Goal: Task Accomplishment & Management: Manage account settings

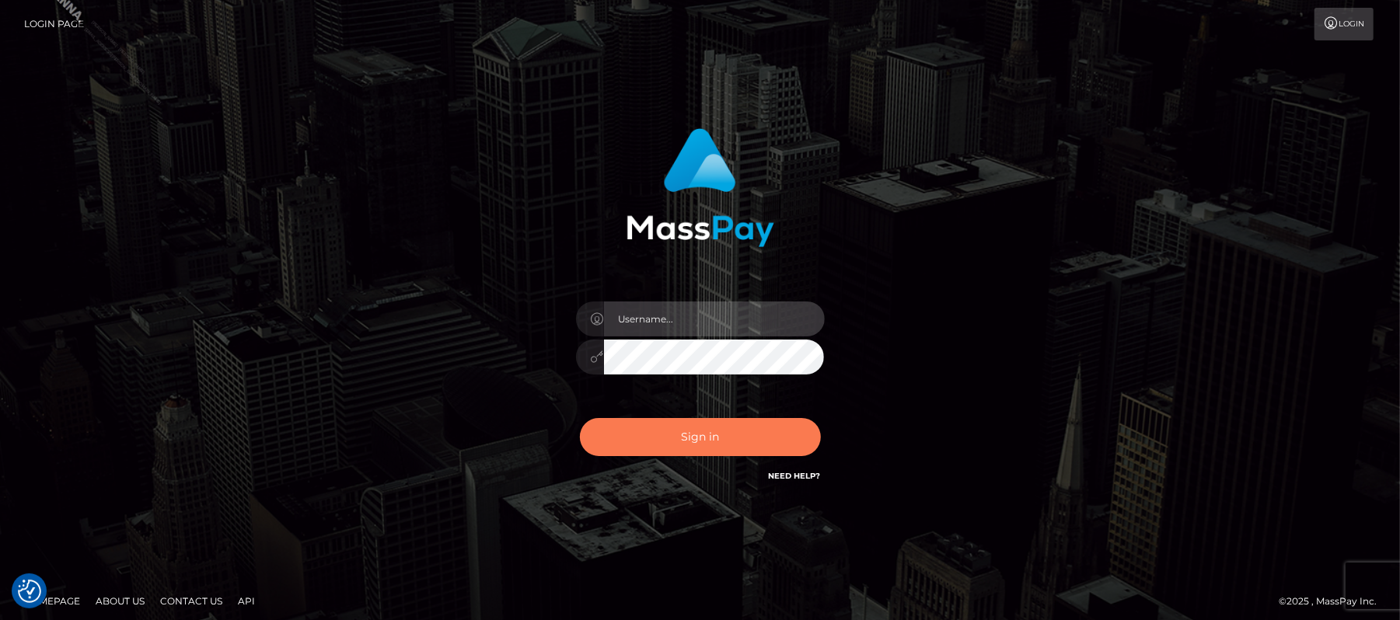
type input "Carmel.megabonanza"
click at [675, 445] on button "Sign in" at bounding box center [700, 437] width 241 height 38
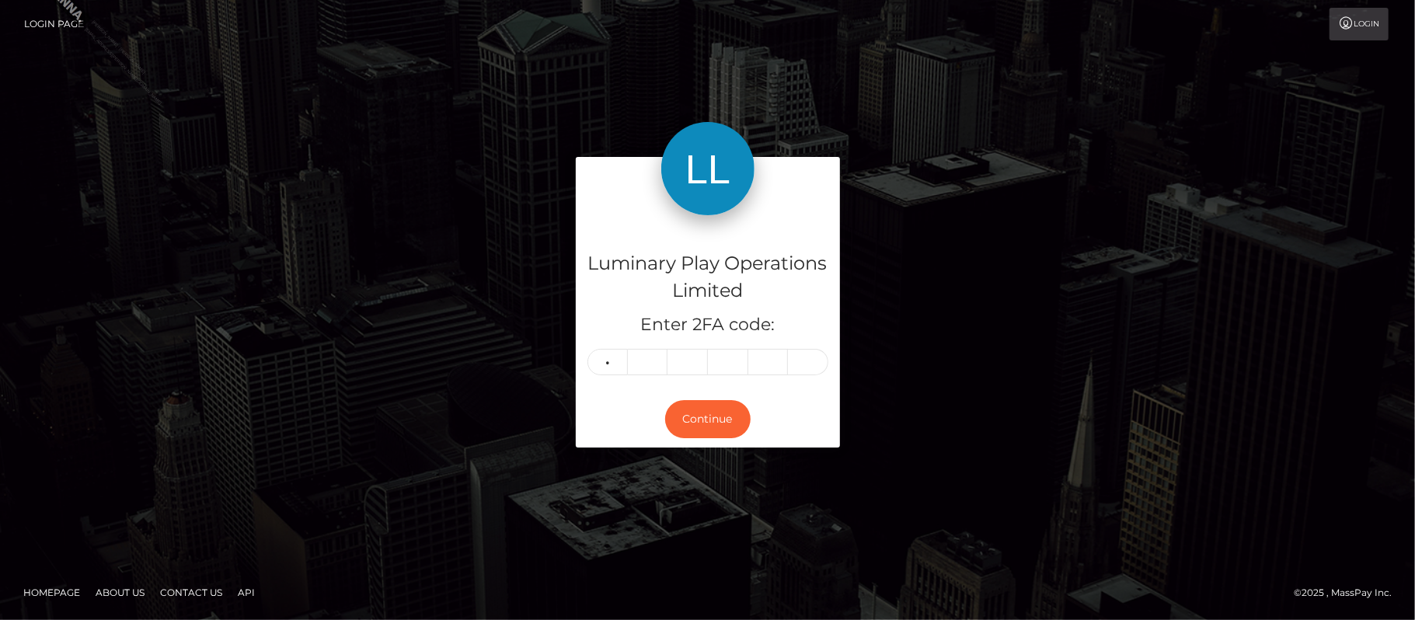
type input "4"
type input "1"
type input "9"
type input "2"
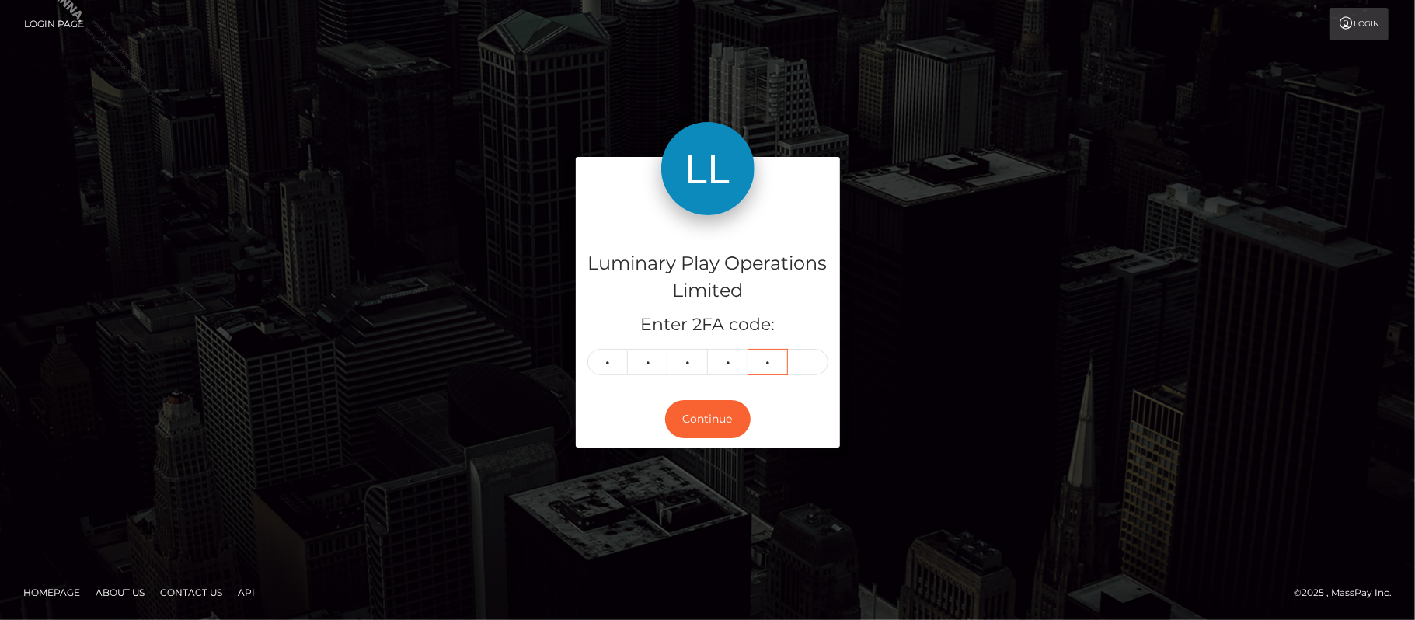
type input "7"
type input "9"
click at [721, 410] on button "Continue" at bounding box center [707, 419] width 85 height 38
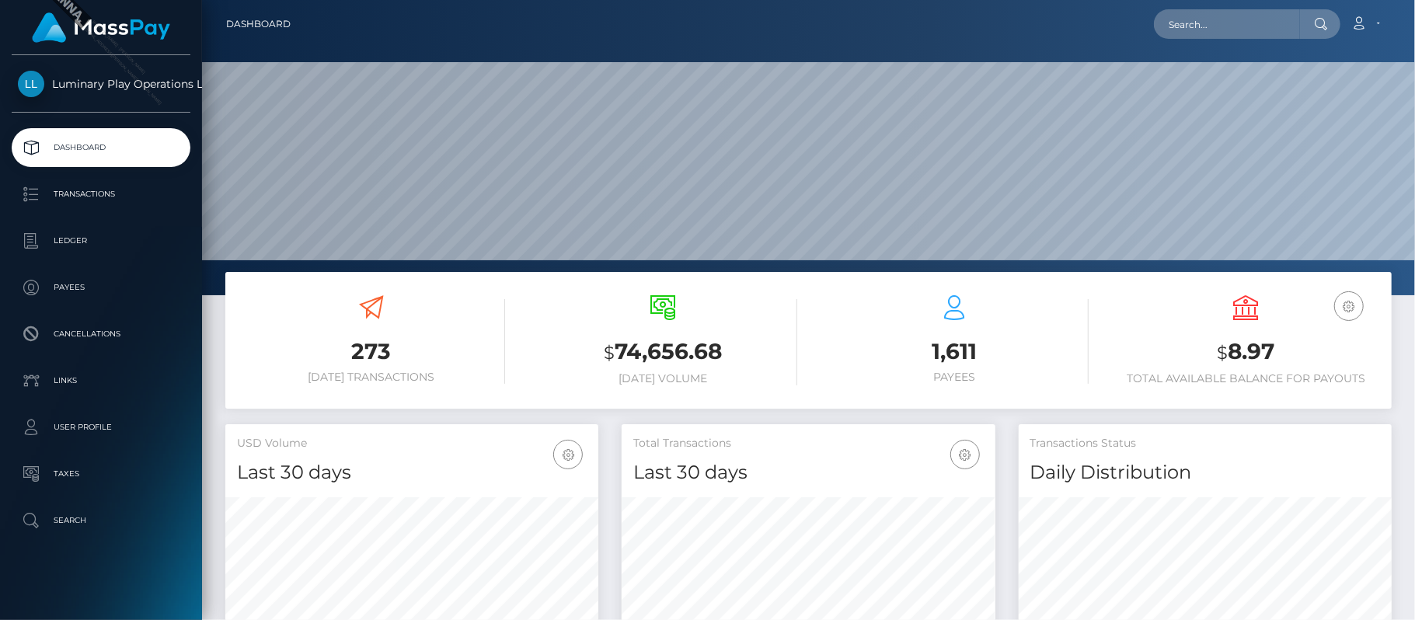
scroll to position [275, 374]
click at [1232, 336] on div "USD Balance $ 8.97 Total Available Balance for Payouts" at bounding box center [1246, 340] width 268 height 90
click at [1236, 348] on h3 "$ 8.97" at bounding box center [1246, 353] width 268 height 32
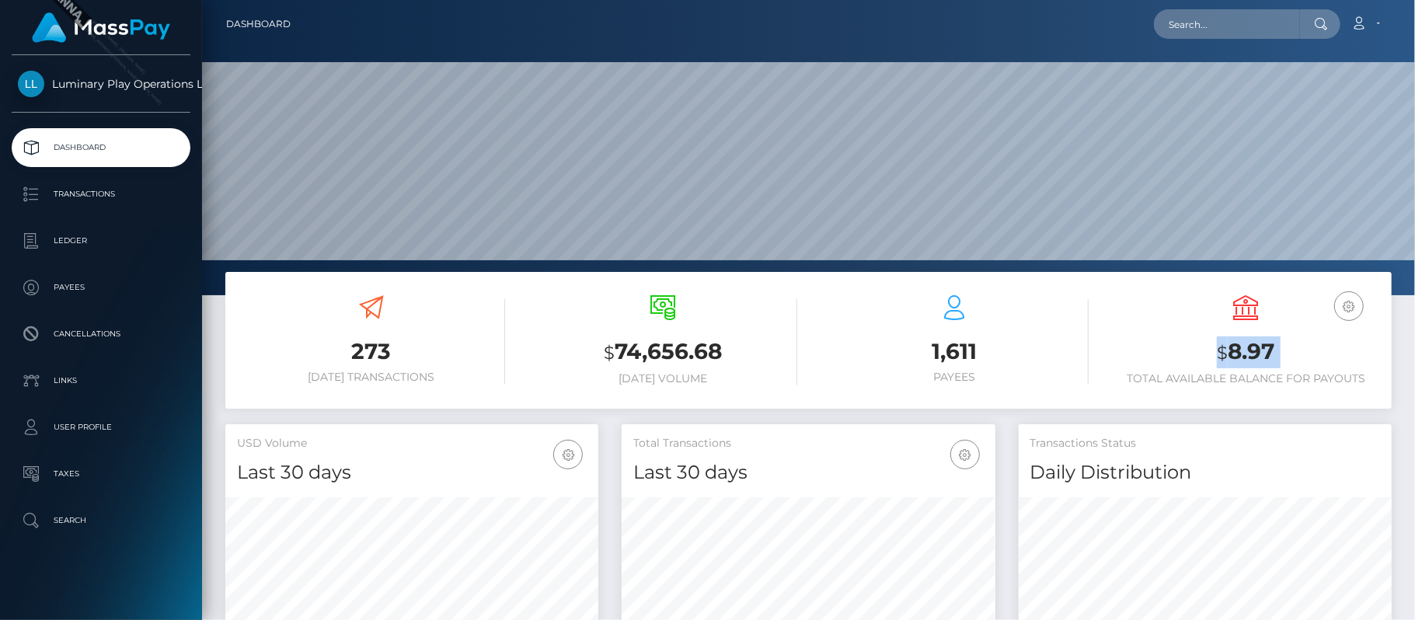
click at [1237, 348] on h3 "$ 8.97" at bounding box center [1246, 353] width 268 height 32
